Goal: Transaction & Acquisition: Subscribe to service/newsletter

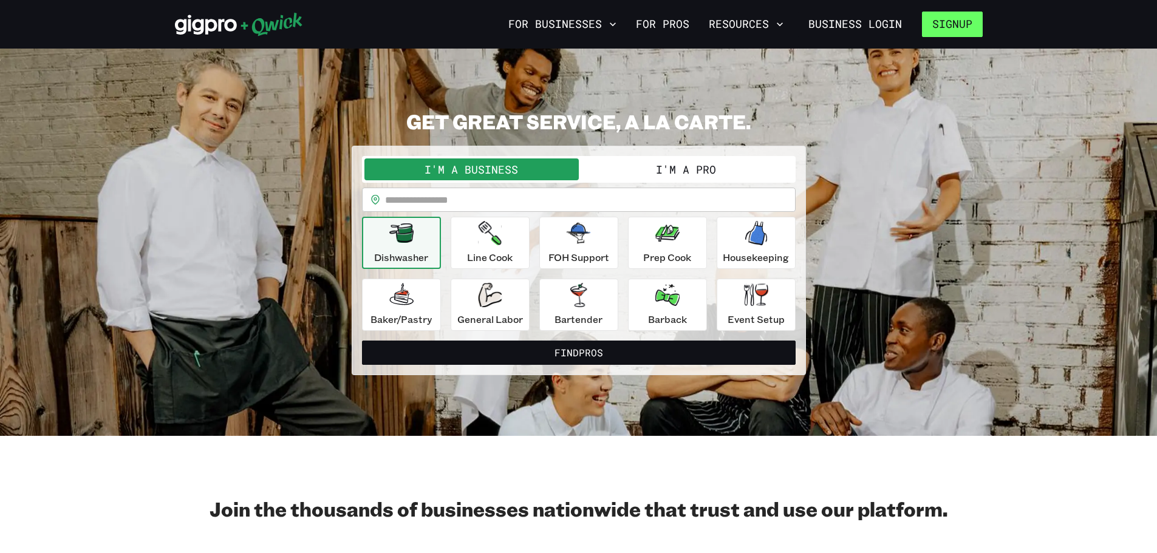
click at [943, 35] on button "Signup" at bounding box center [952, 25] width 61 height 26
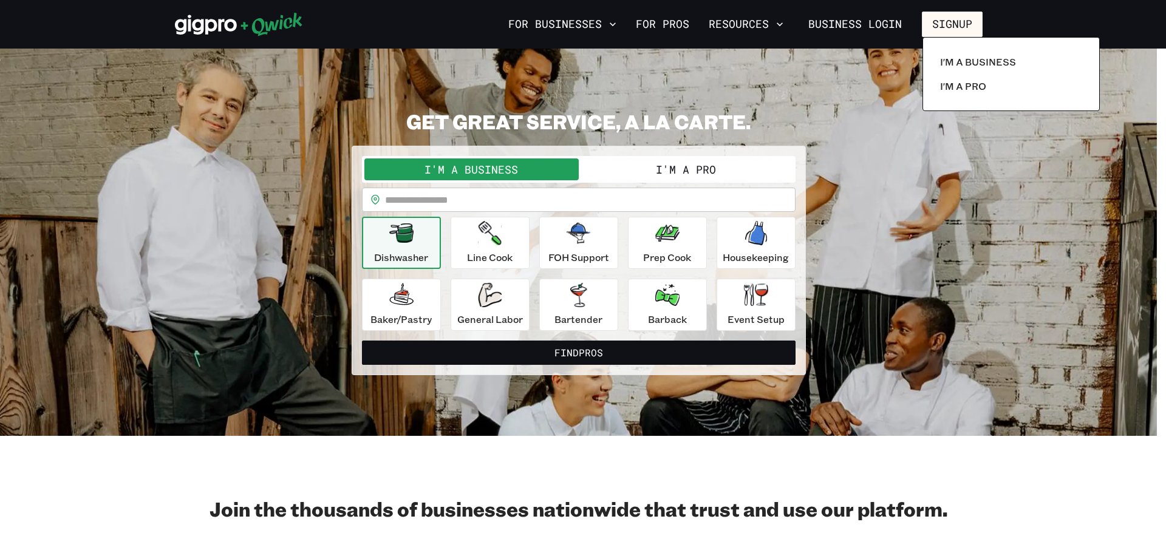
click at [676, 29] on div at bounding box center [583, 276] width 1166 height 553
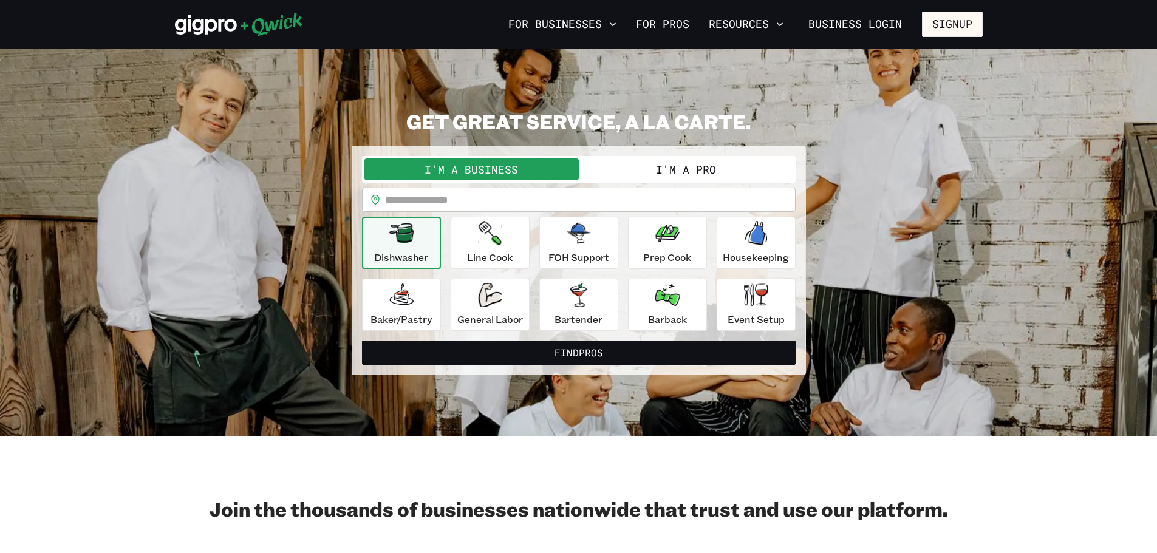
click at [664, 29] on link "For Pros" at bounding box center [662, 24] width 63 height 21
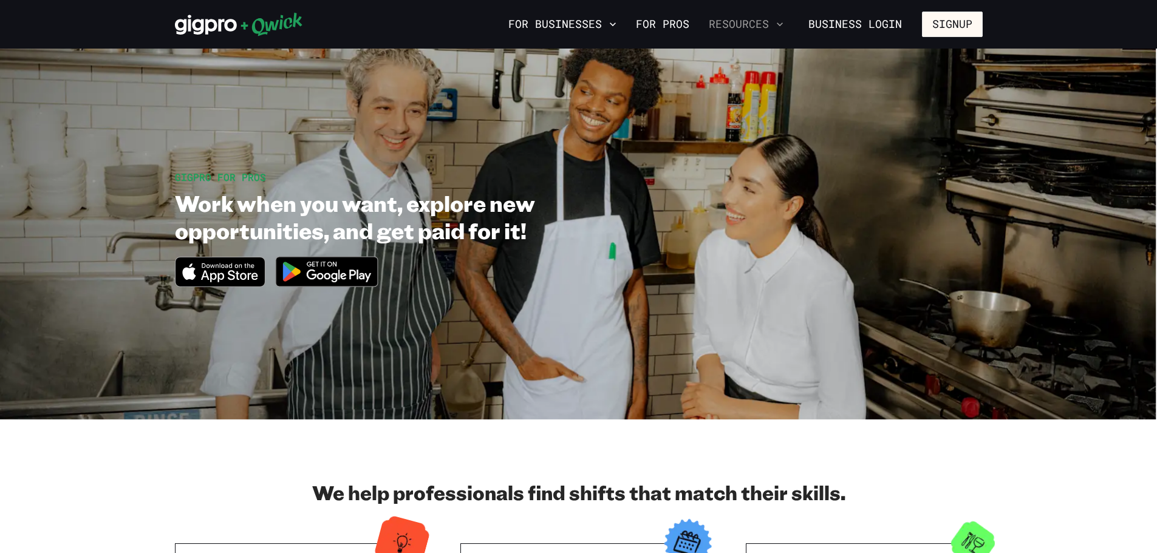
click at [747, 24] on button "Resources" at bounding box center [746, 24] width 84 height 21
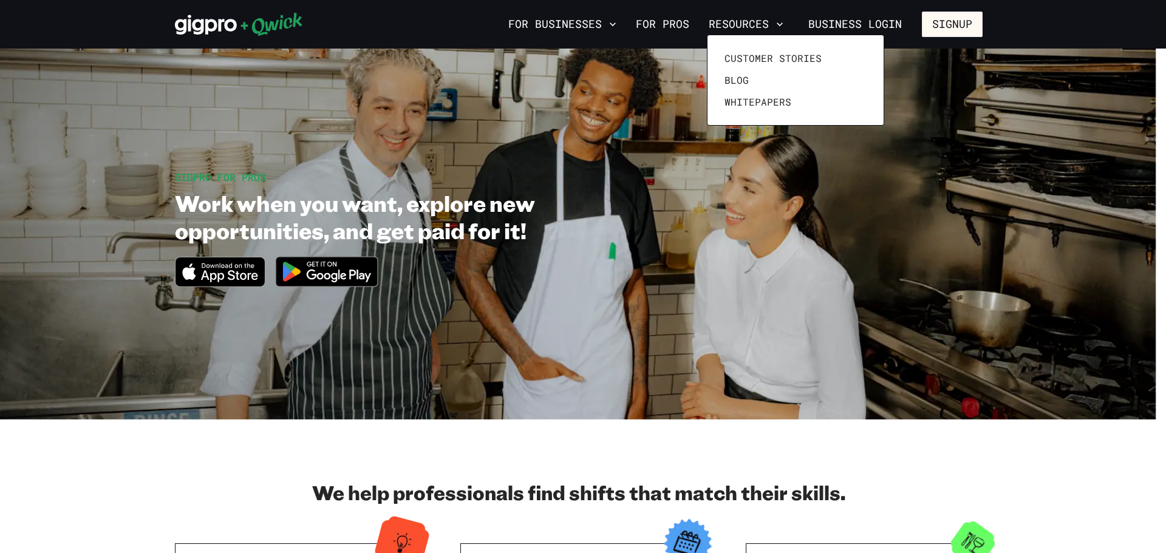
click at [933, 19] on div at bounding box center [583, 276] width 1166 height 553
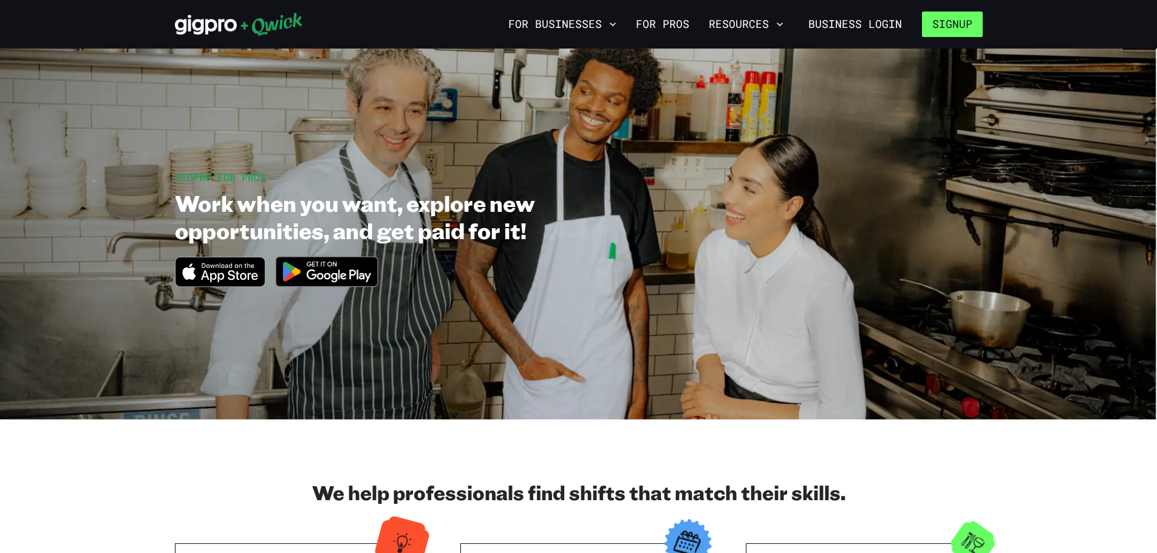
click at [936, 27] on button "Signup" at bounding box center [952, 25] width 61 height 26
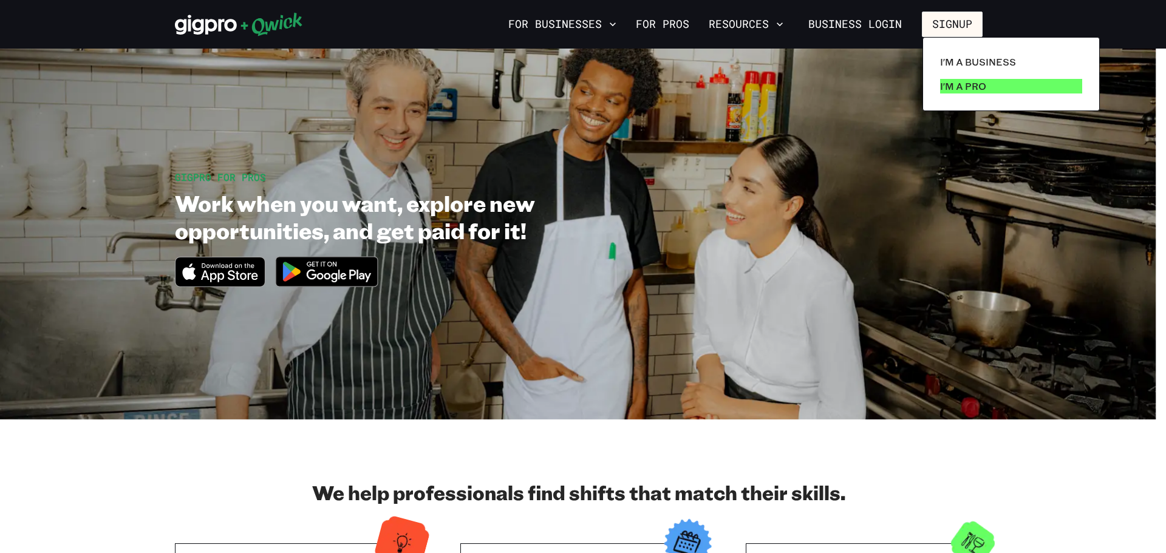
click at [951, 97] on link "I'm a Pro" at bounding box center [1011, 86] width 152 height 24
click at [890, 26] on div at bounding box center [583, 276] width 1166 height 553
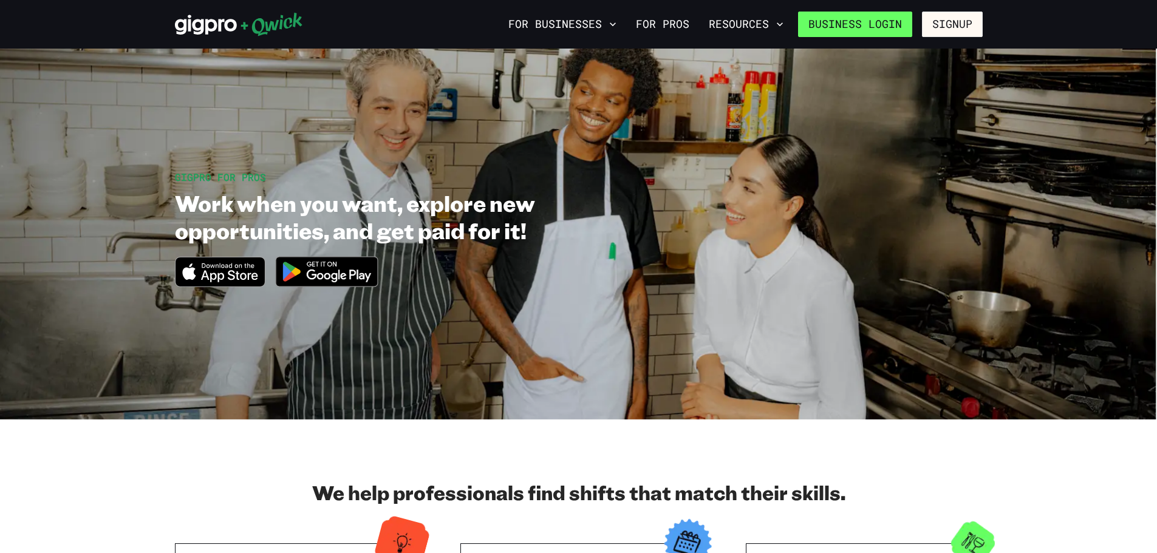
click at [844, 21] on link "Business Login" at bounding box center [855, 25] width 114 height 26
